Goal: Task Accomplishment & Management: Use online tool/utility

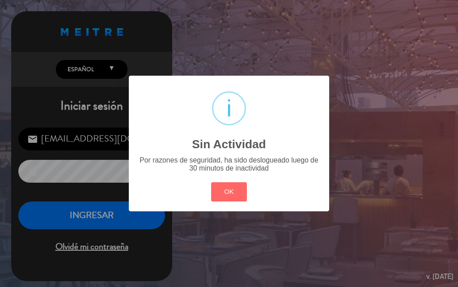
click at [229, 180] on div "OK Cancel" at bounding box center [229, 191] width 40 height 23
click at [132, 221] on div "? ! i Sin Actividad × Por razones de seguridad, ha sido deslogueado luego de 30…" at bounding box center [229, 143] width 458 height 287
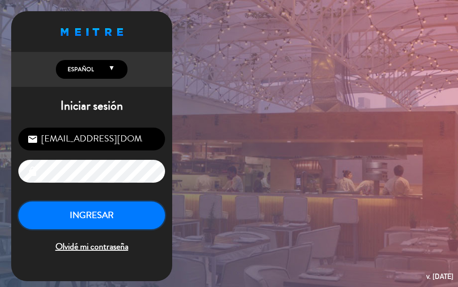
click at [109, 220] on button "INGRESAR" at bounding box center [91, 215] width 147 height 28
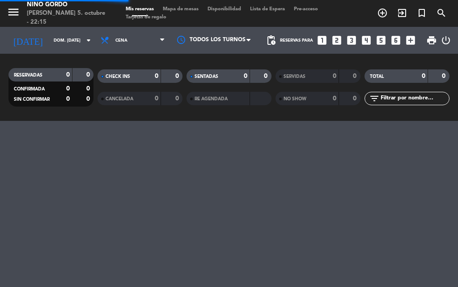
click at [190, 8] on span "Mapa de mesas" at bounding box center [180, 9] width 45 height 5
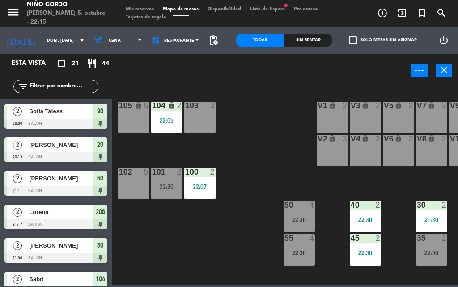
scroll to position [0, 95]
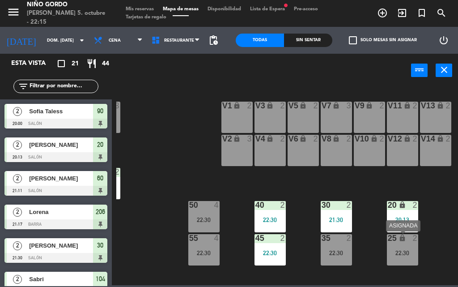
click at [405, 245] on div "25 lock 2 22:30" at bounding box center [402, 249] width 31 height 31
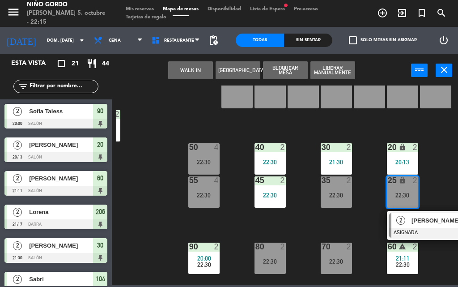
scroll to position [118, 95]
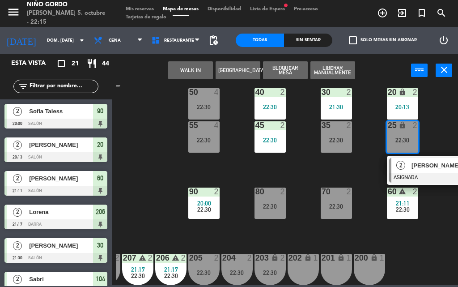
click at [401, 216] on div "105 lock 5 104 lock 2 22:05 103 3 V1 lock 2 V3 lock 2 V9 lock 2 V5 lock 2 V7 lo…" at bounding box center [287, 184] width 342 height 199
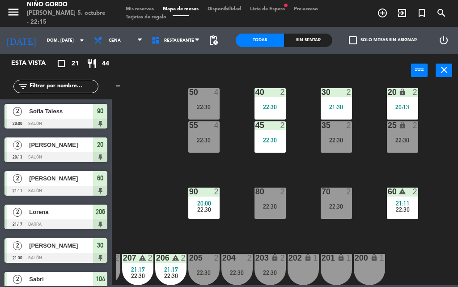
click at [401, 215] on div "105 lock 5 104 lock 2 22:05 103 3 V1 lock 2 V3 lock 2 V9 lock 2 V5 lock 2 V7 lo…" at bounding box center [287, 184] width 342 height 199
click at [401, 208] on div "60 warning 2 21:11 22:30" at bounding box center [402, 202] width 31 height 31
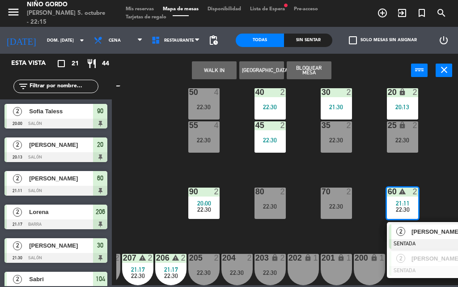
click at [195, 141] on div "55 4 22:30" at bounding box center [203, 136] width 31 height 31
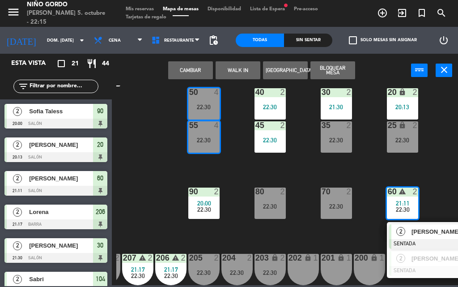
click at [168, 148] on div "105 lock 5 104 lock 2 22:05 103 3 V1 lock 2 V3 lock 2 V9 lock 2 V5 lock 2 V7 lo…" at bounding box center [287, 184] width 342 height 199
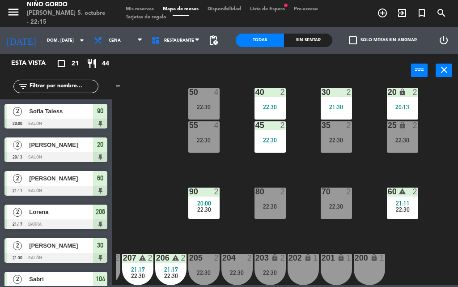
click at [190, 143] on div "55 4 22:30" at bounding box center [203, 136] width 31 height 31
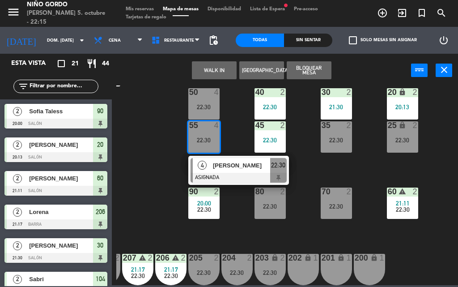
click at [177, 142] on div "105 lock 5 104 lock 2 22:05 103 3 V1 lock 2 V3 lock 2 V9 lock 2 V5 lock 2 V7 lo…" at bounding box center [287, 184] width 342 height 199
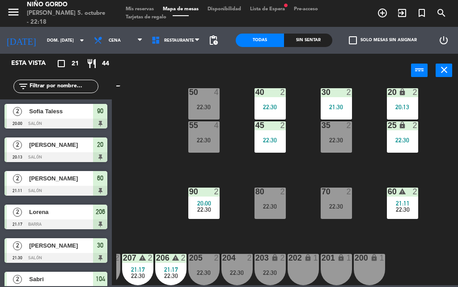
click at [178, 164] on div "105 lock 5 104 lock 2 22:05 103 3 V1 lock 2 V3 lock 2 V9 lock 2 V5 lock 2 V7 lo…" at bounding box center [287, 184] width 342 height 199
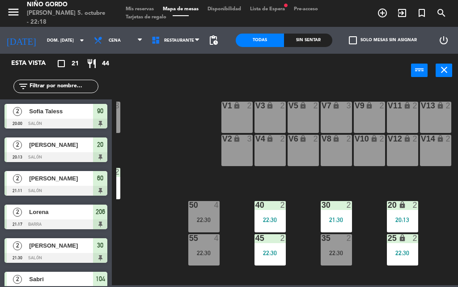
scroll to position [0, 0]
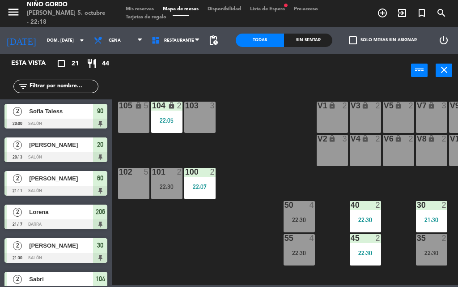
click at [174, 280] on div "105 lock 5 104 lock 2 22:05 103 3 V1 lock 2 V3 lock 2 V9 lock 2 V5 lock 2 V7 lo…" at bounding box center [287, 184] width 342 height 199
click at [175, 190] on div "22:30" at bounding box center [166, 186] width 31 height 6
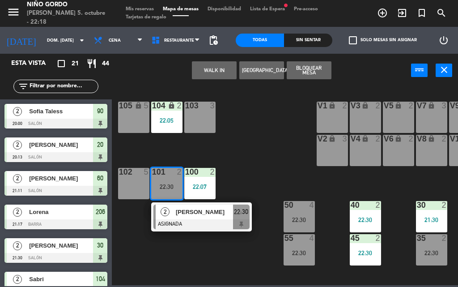
click at [175, 125] on div "104 lock 2 22:05" at bounding box center [166, 117] width 31 height 31
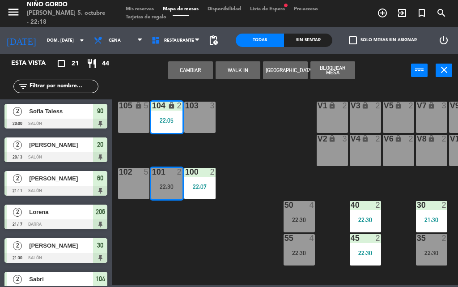
click at [302, 64] on button "[GEOGRAPHIC_DATA]" at bounding box center [285, 70] width 45 height 18
